Goal: Task Accomplishment & Management: Use online tool/utility

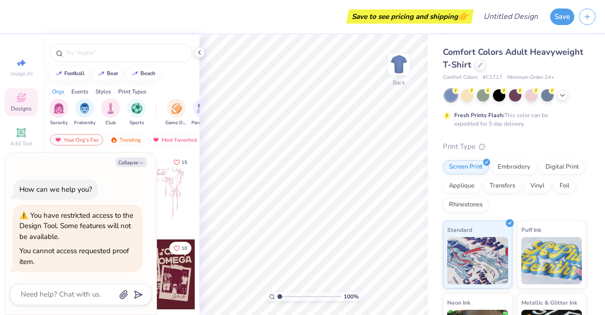
type textarea "x"
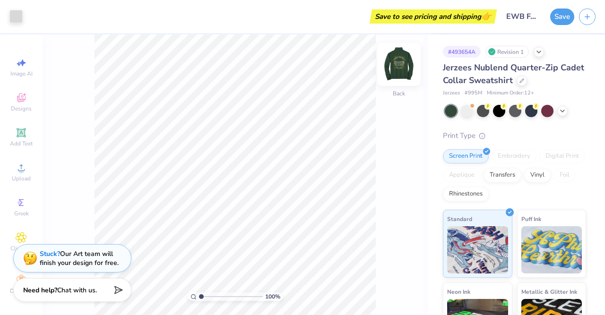
click at [397, 70] on img at bounding box center [399, 64] width 38 height 38
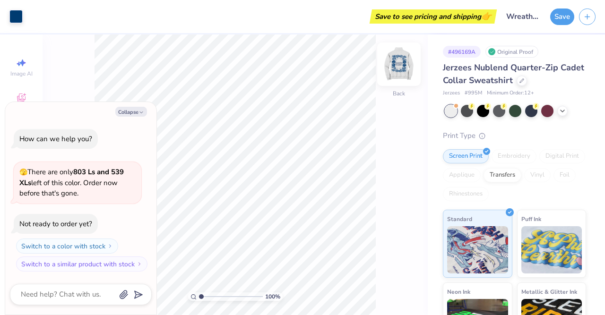
click at [395, 67] on img at bounding box center [399, 64] width 38 height 38
click at [139, 115] on icon "button" at bounding box center [142, 113] width 6 height 6
type textarea "x"
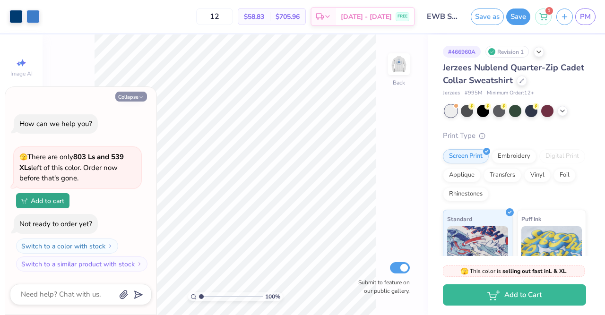
click at [141, 96] on icon "button" at bounding box center [142, 98] width 6 height 6
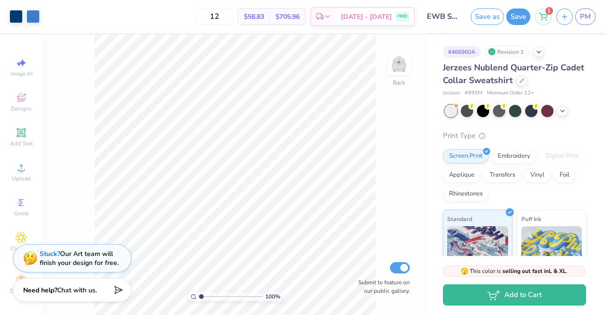
type textarea "x"
click at [396, 74] on img at bounding box center [399, 64] width 38 height 38
